Goal: Task Accomplishment & Management: Manage account settings

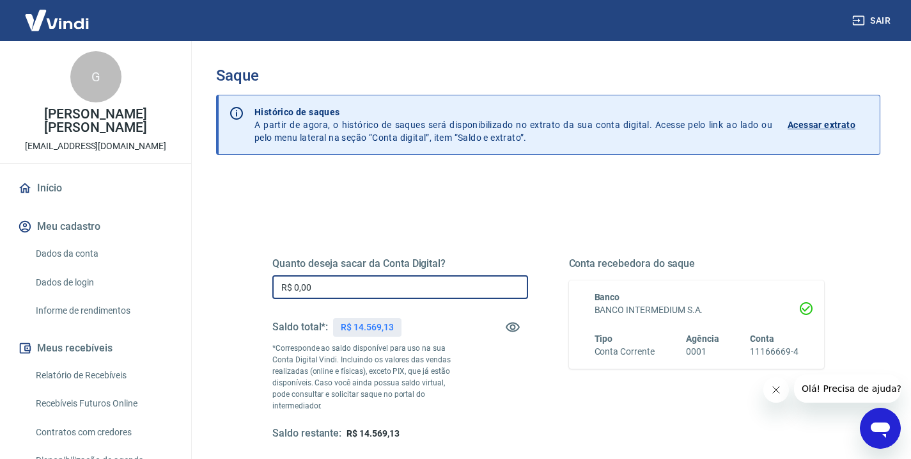
click at [321, 285] on input "R$ 0,00" at bounding box center [400, 287] width 256 height 24
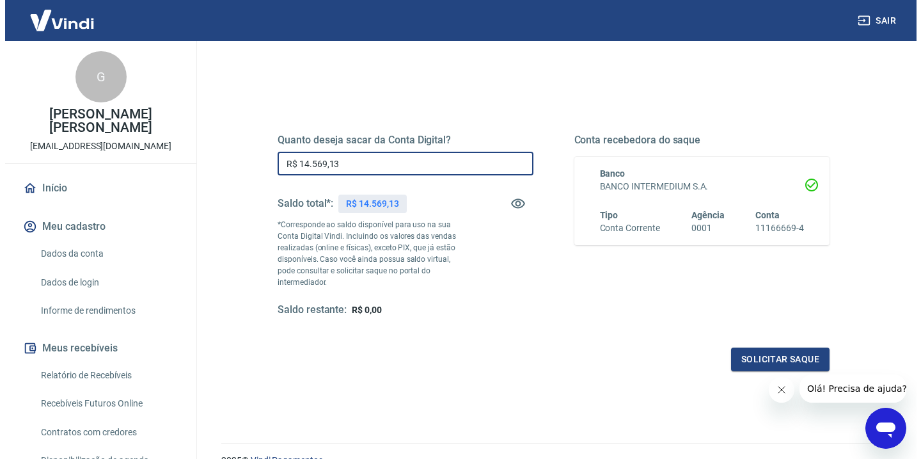
scroll to position [143, 0]
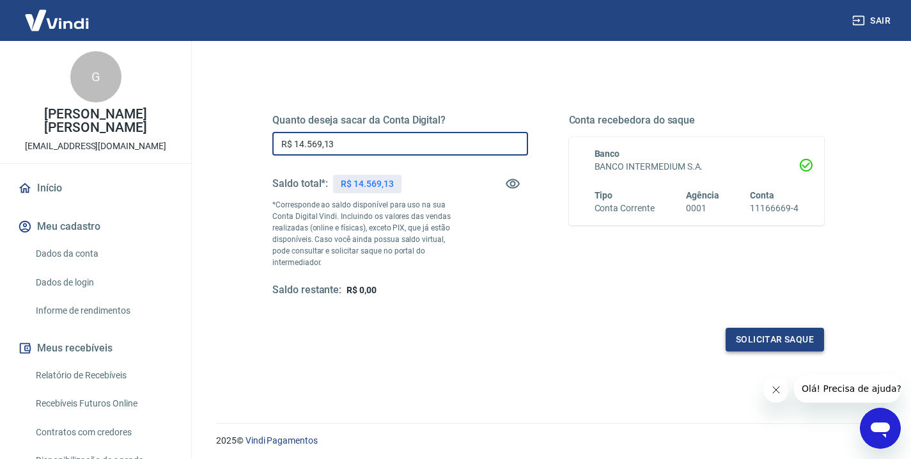
type input "R$ 14.569,13"
click at [804, 333] on button "Solicitar saque" at bounding box center [775, 339] width 98 height 24
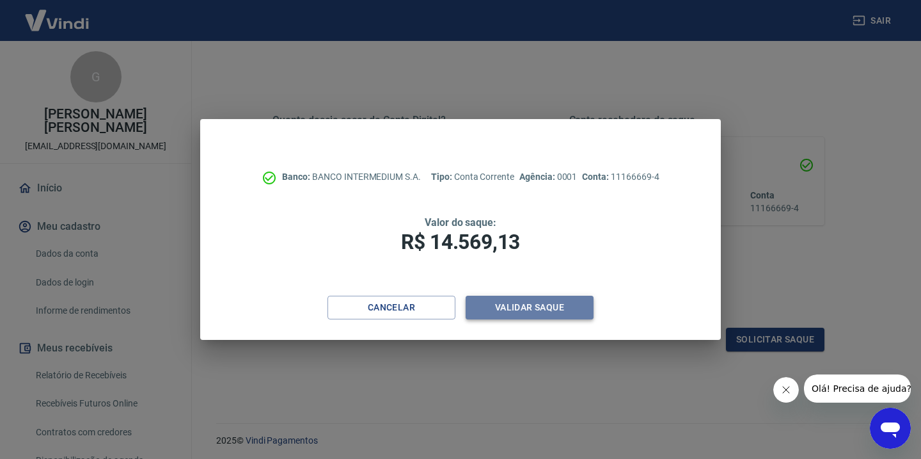
click at [580, 306] on button "Validar saque" at bounding box center [530, 307] width 128 height 24
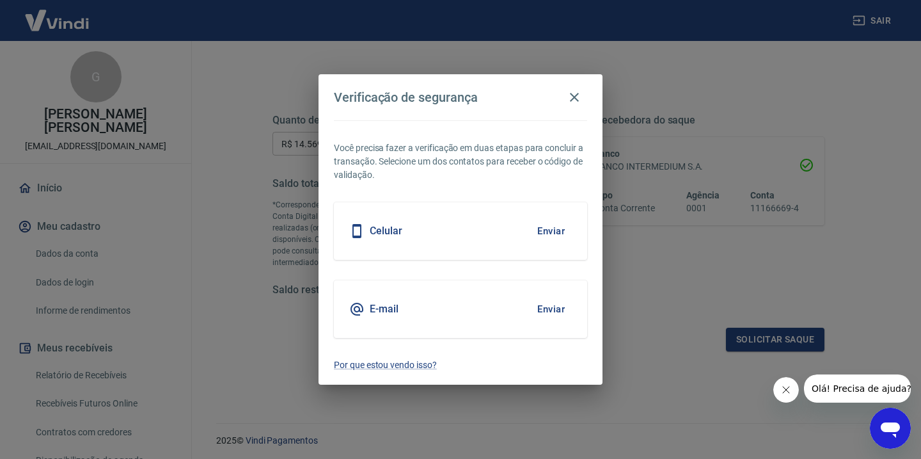
click at [441, 235] on div "Celular Enviar" at bounding box center [460, 231] width 253 height 58
click at [559, 232] on button "Enviar" at bounding box center [551, 230] width 42 height 27
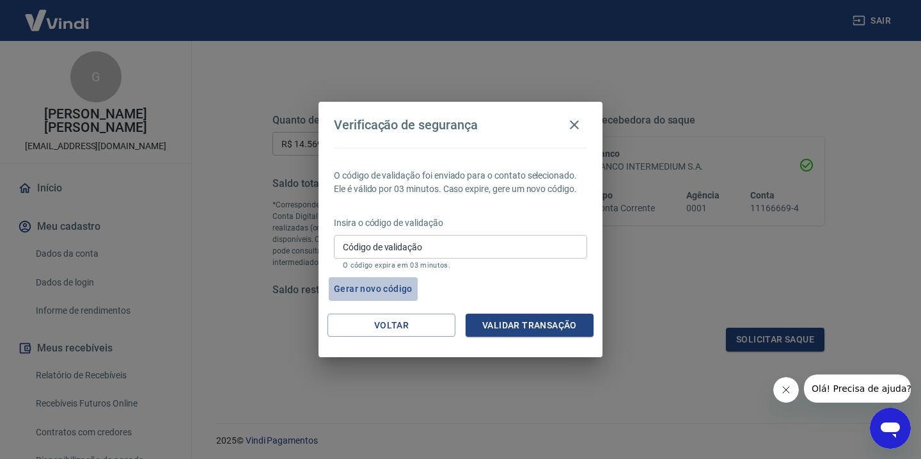
click at [384, 287] on button "Gerar novo código" at bounding box center [373, 289] width 89 height 24
